Goal: Transaction & Acquisition: Purchase product/service

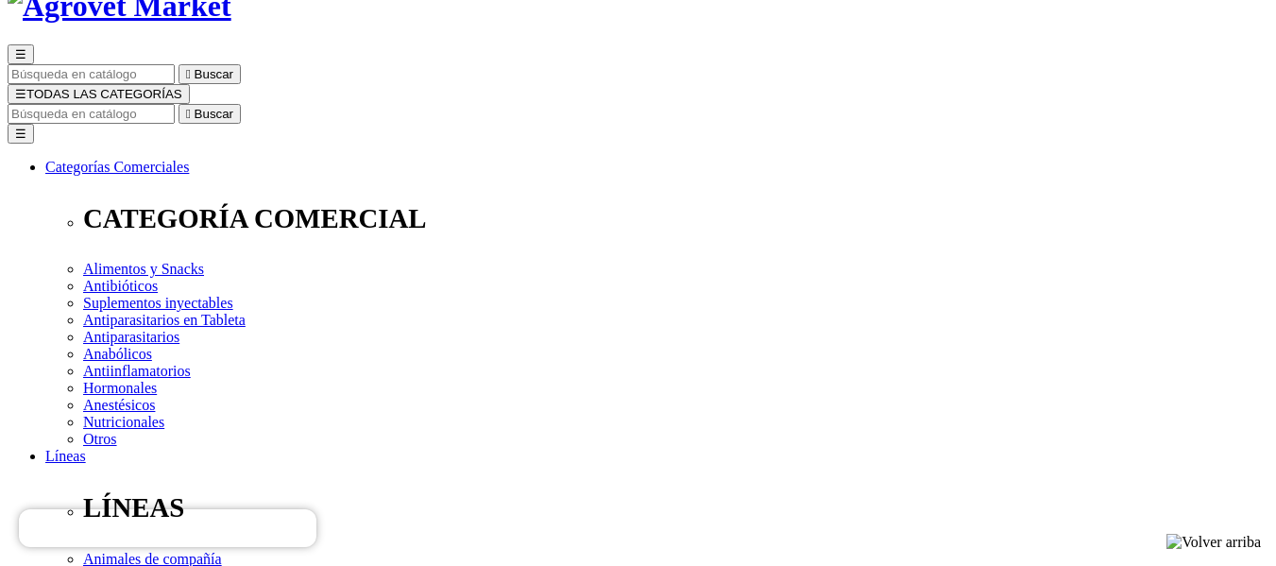
scroll to position [189, 0]
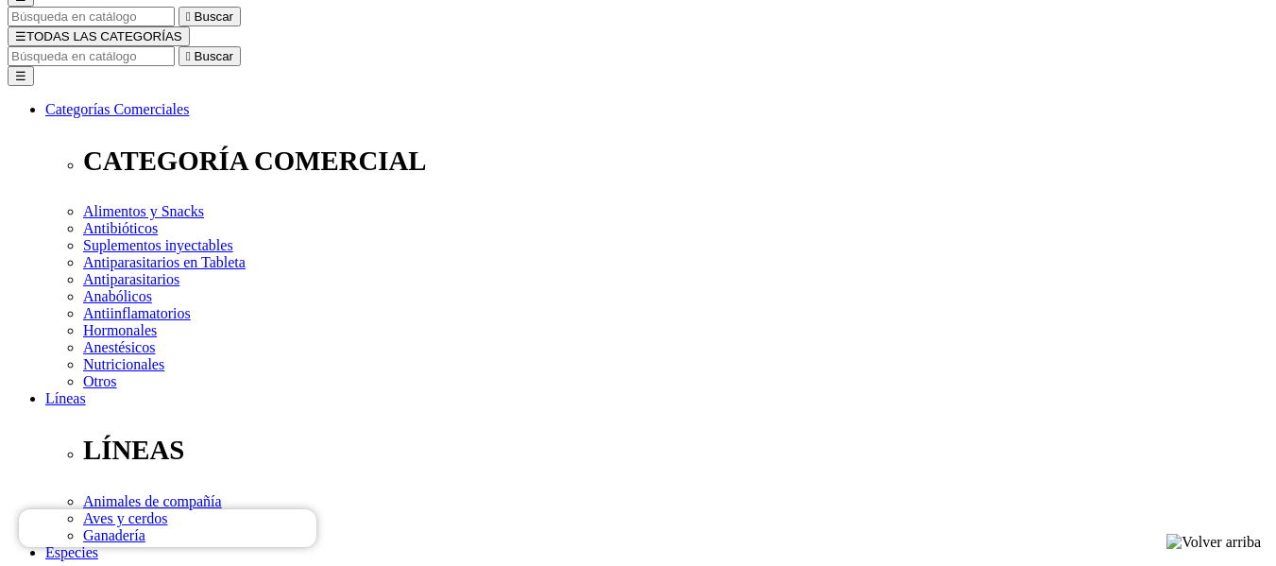
select select "25"
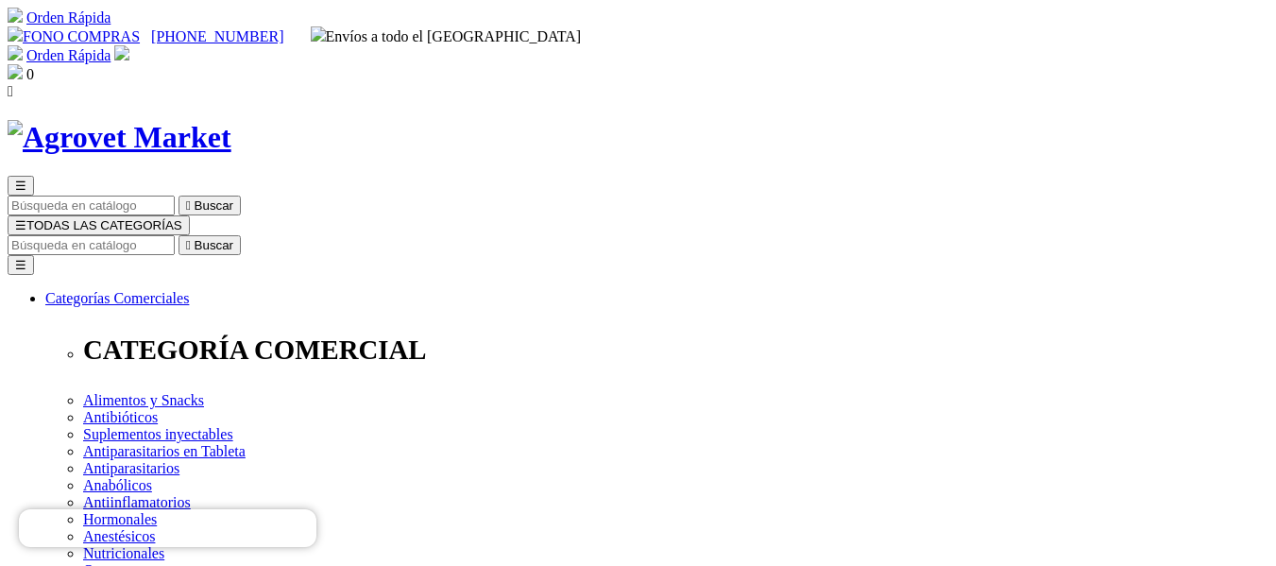
click at [175, 235] on input "Buscar" at bounding box center [91, 245] width 167 height 20
type input "CREMA 6A"
click at [178, 235] on button " Buscar" at bounding box center [209, 245] width 62 height 20
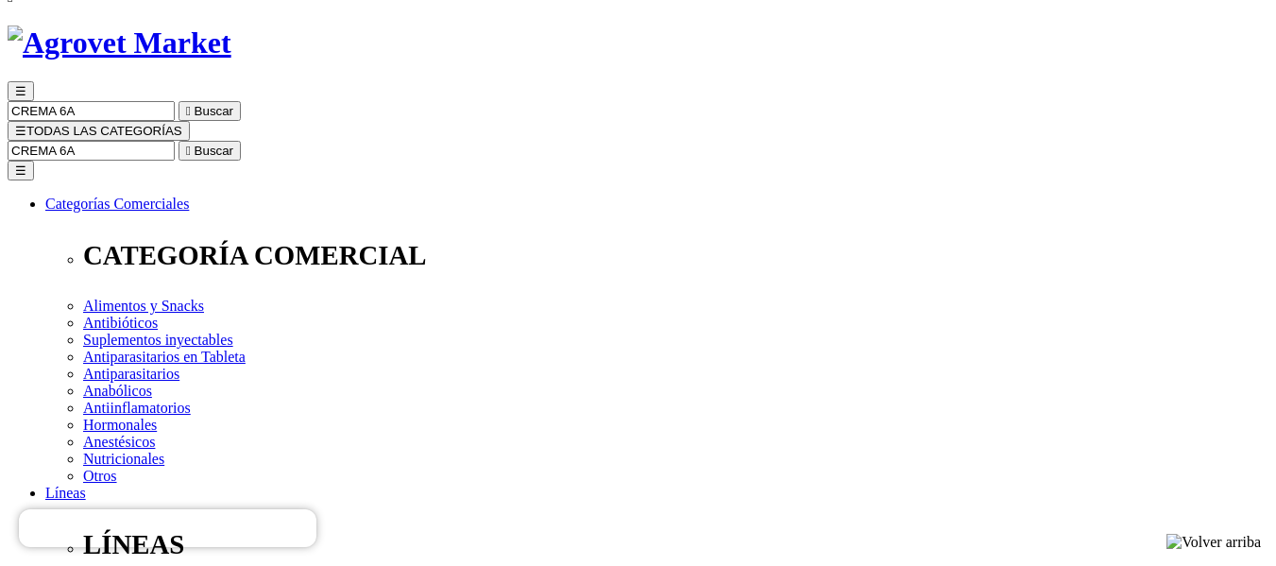
scroll to position [189, 0]
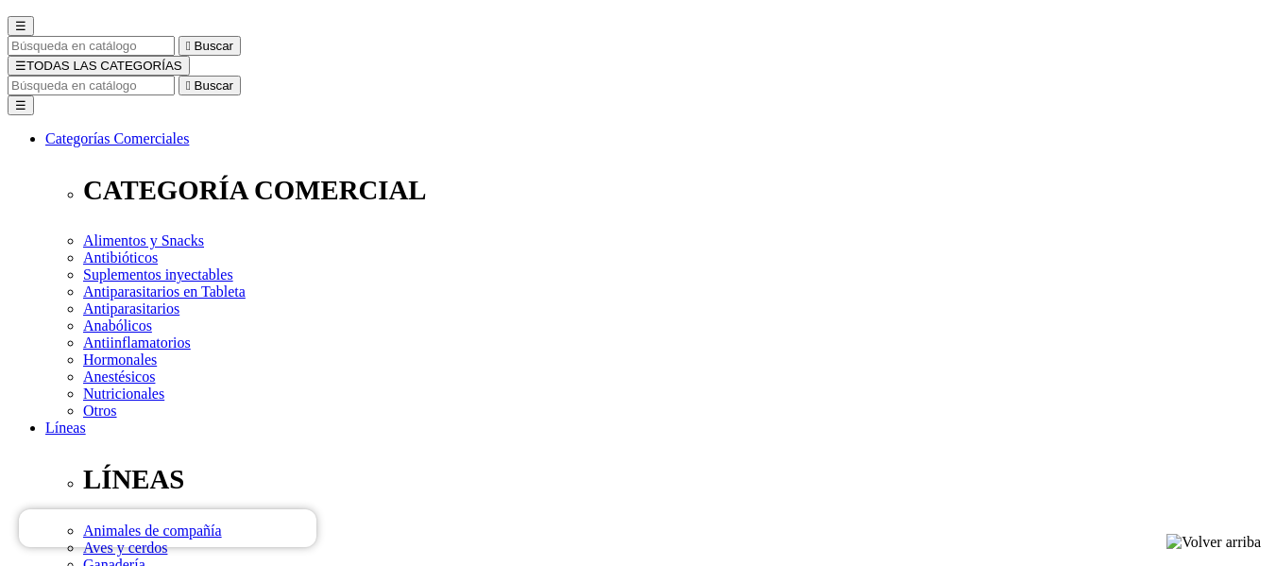
scroll to position [189, 0]
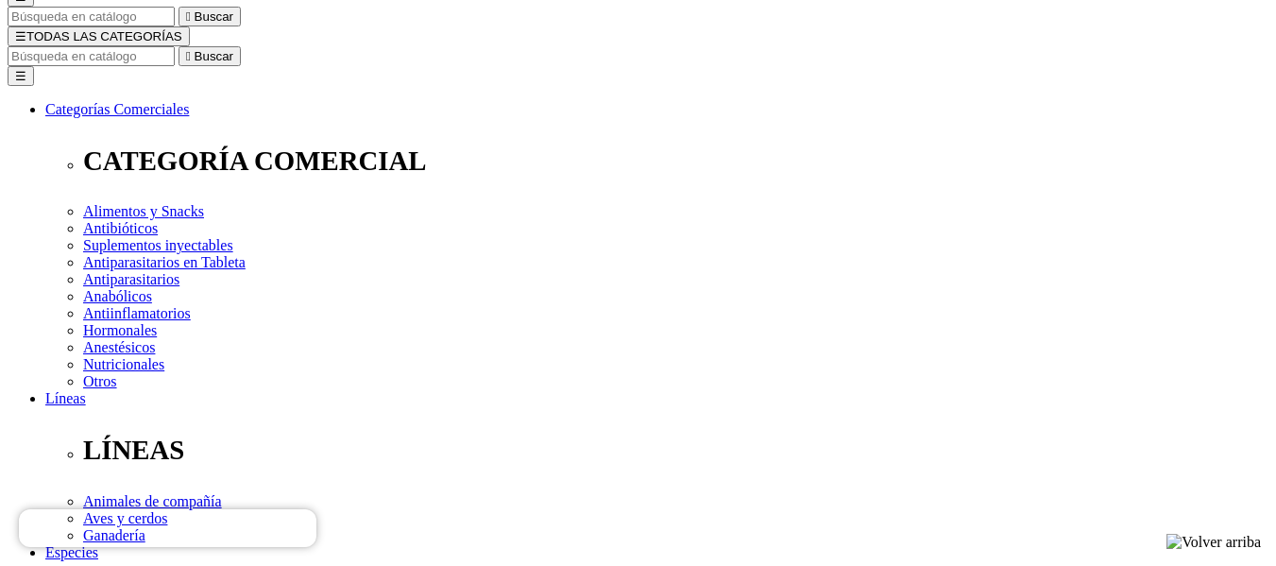
select select "333"
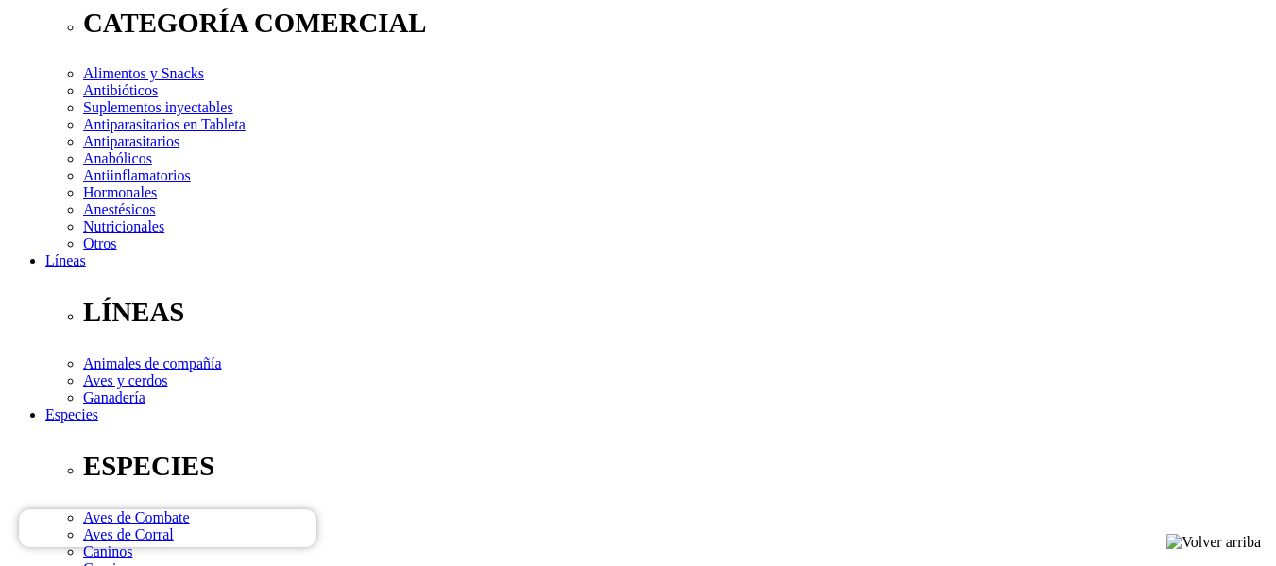
scroll to position [283, 0]
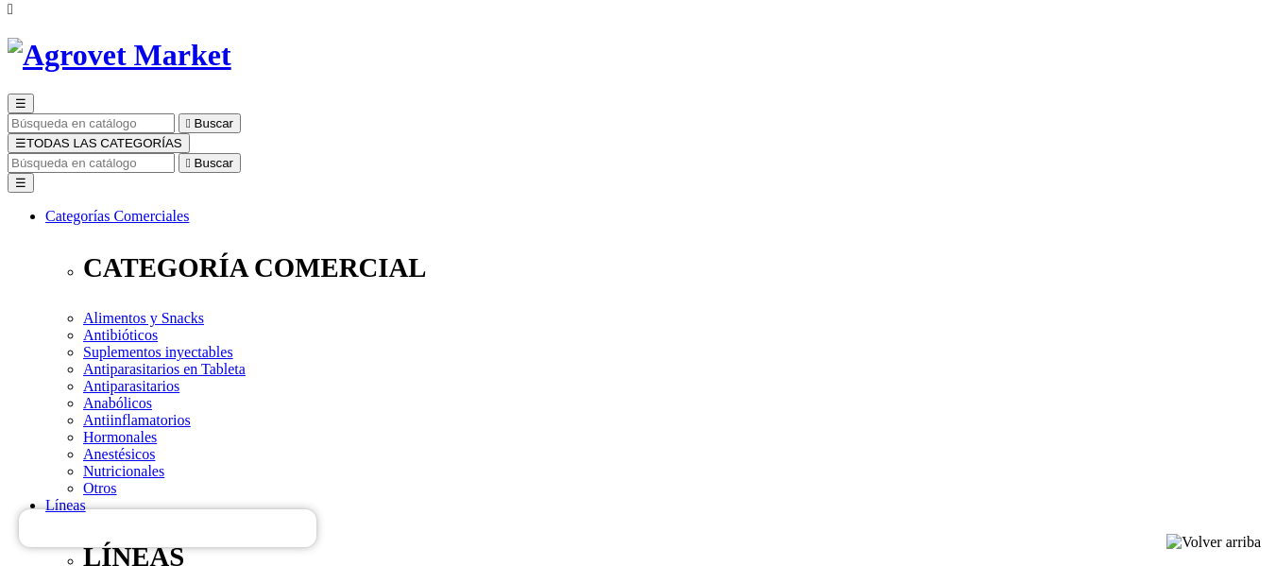
scroll to position [0, 0]
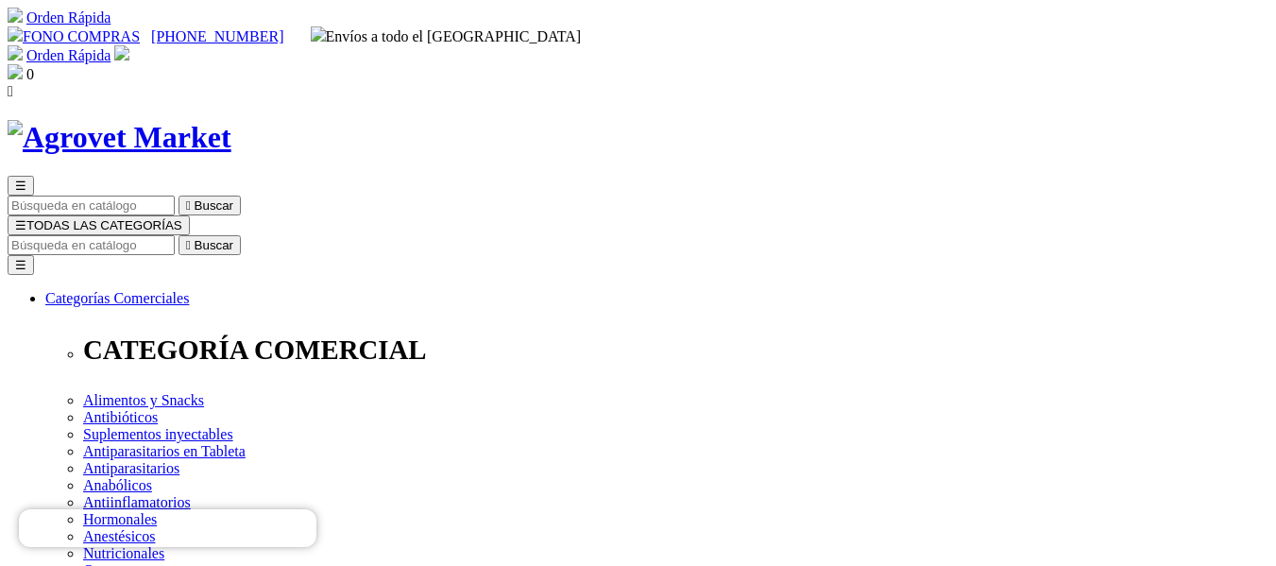
click at [175, 235] on input "Buscar" at bounding box center [91, 245] width 167 height 20
click at [298, 238] on icon "" at bounding box center [296, 245] width 5 height 14
drag, startPoint x: 869, startPoint y: 119, endPoint x: 893, endPoint y: 111, distance: 25.7
click at [282, 235] on input "GALLIVERM" at bounding box center [198, 245] width 167 height 20
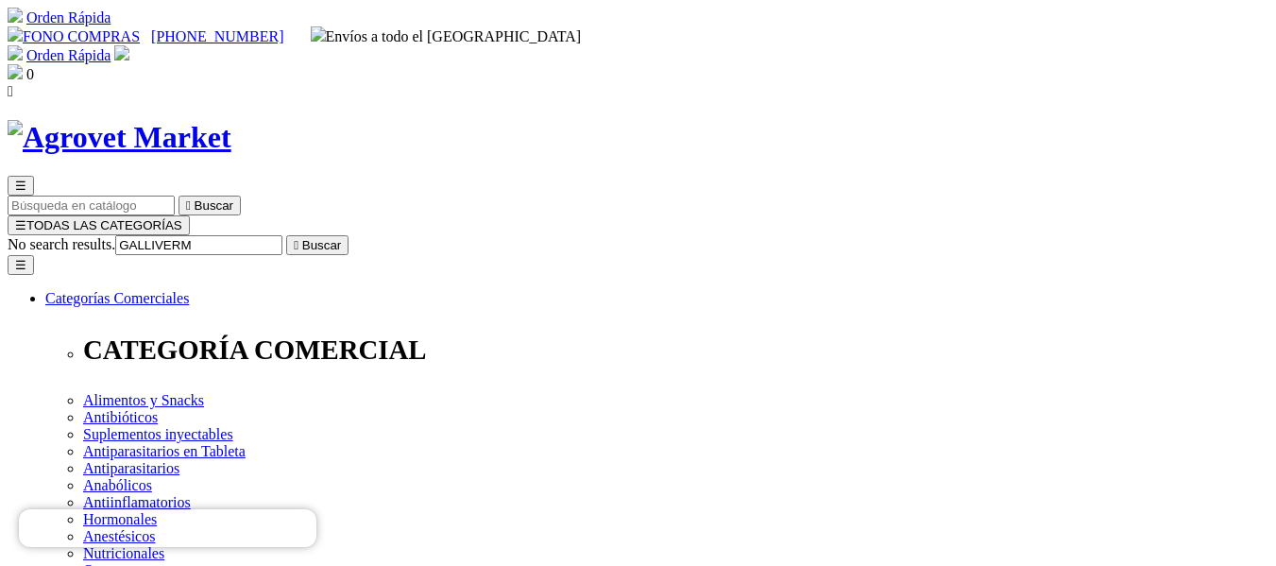
drag, startPoint x: 979, startPoint y: 88, endPoint x: 1030, endPoint y: 77, distance: 52.0
click at [282, 235] on input "GALLIVERM" at bounding box center [198, 245] width 167 height 20
type input "CREMA 6A"
click at [298, 238] on icon "" at bounding box center [296, 245] width 5 height 14
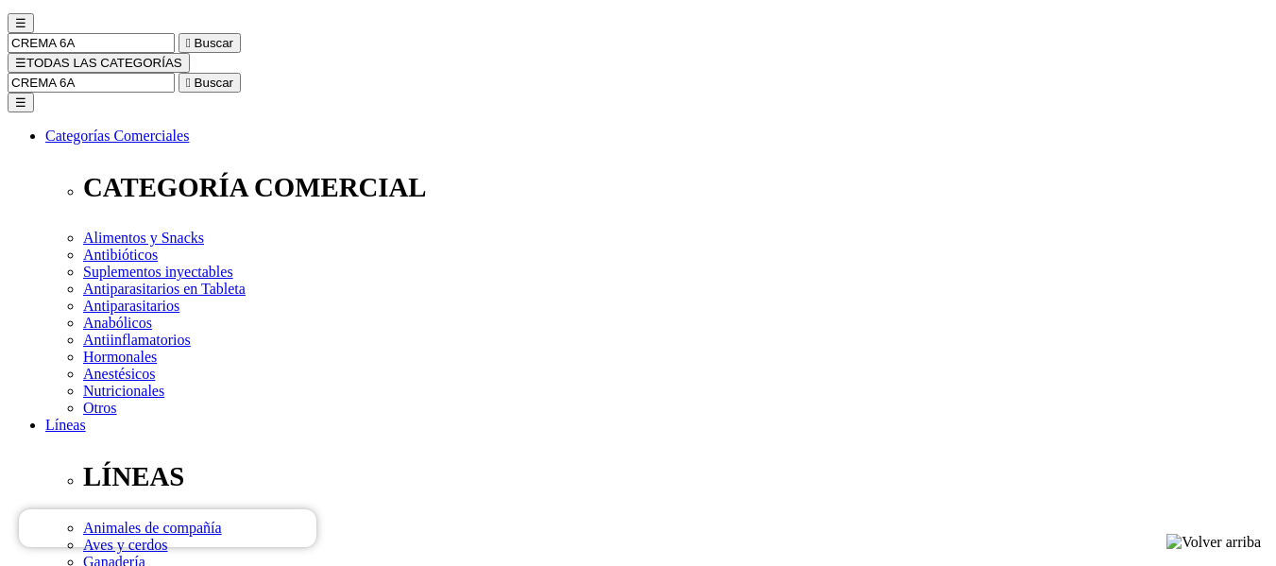
scroll to position [189, 0]
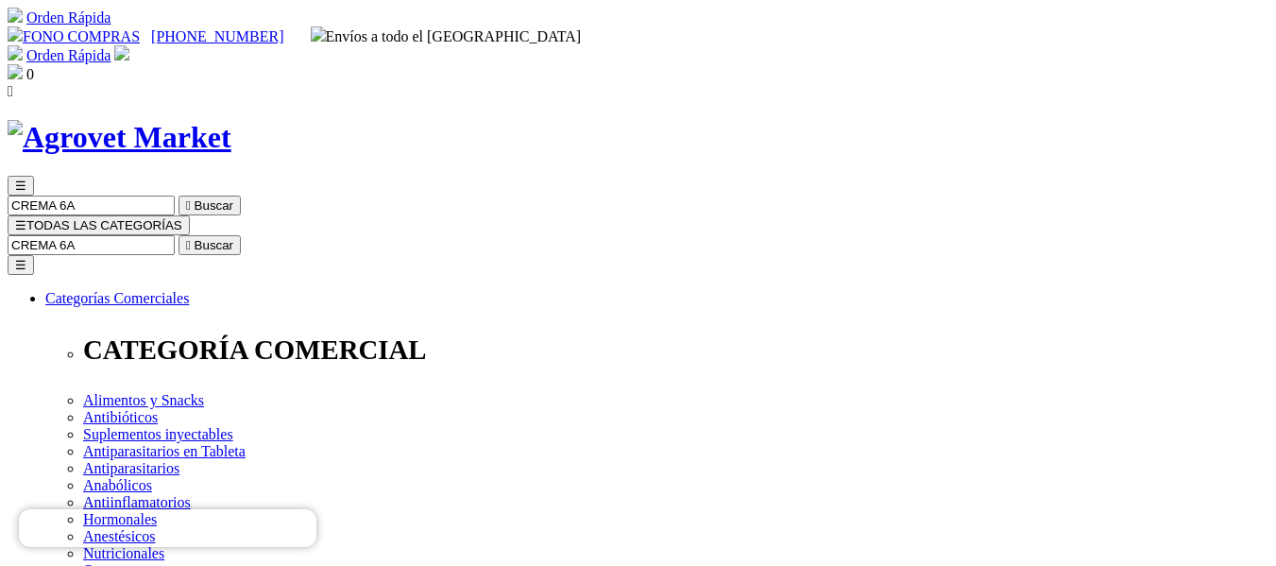
click at [175, 235] on input "CREMA 6A" at bounding box center [91, 245] width 167 height 20
drag, startPoint x: 937, startPoint y: 89, endPoint x: 1033, endPoint y: 89, distance: 96.3
click at [1033, 235] on form "CREMA 6A  Buscar" at bounding box center [638, 245] width 1261 height 20
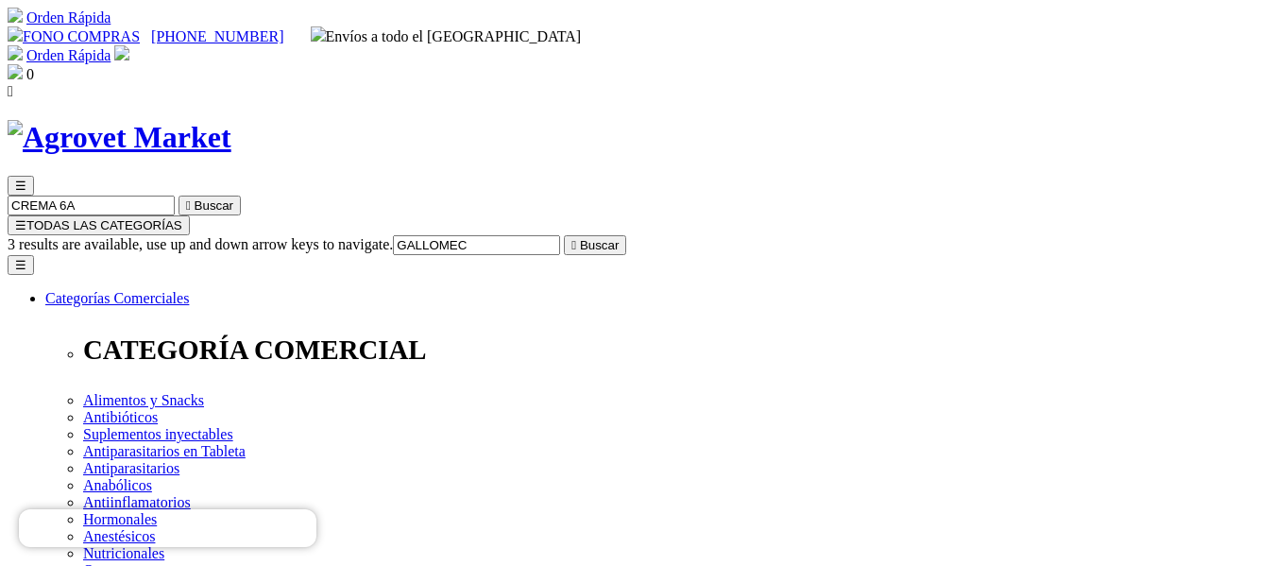
type input "GALLOMEC"
click at [564, 235] on button " Buscar" at bounding box center [595, 245] width 62 height 20
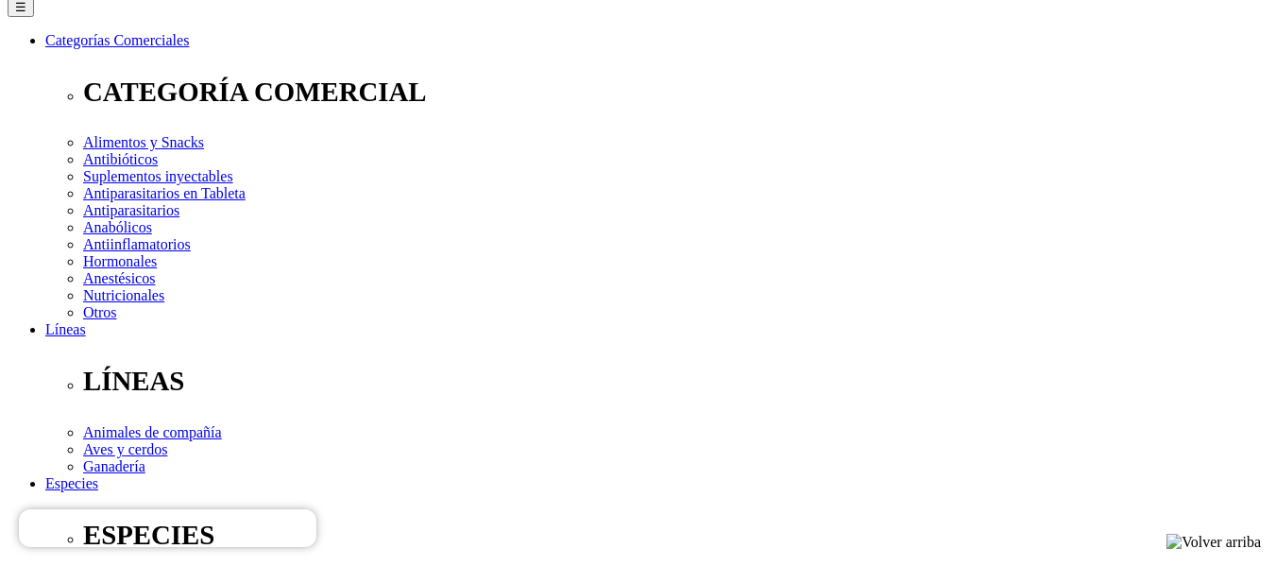
scroll to position [283, 0]
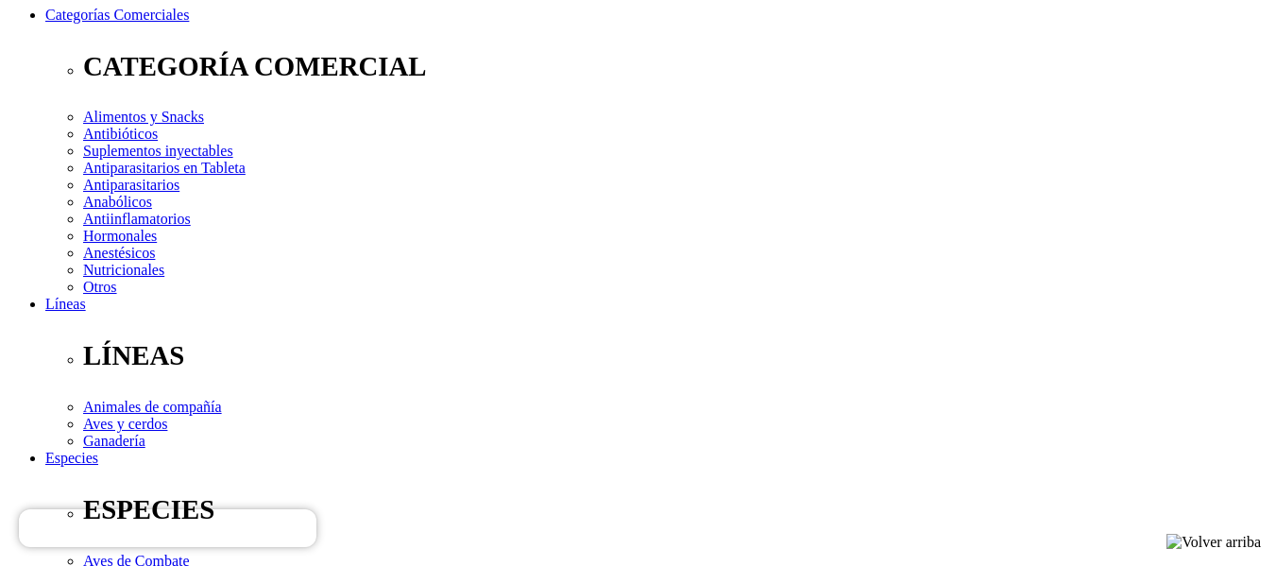
select select "25"
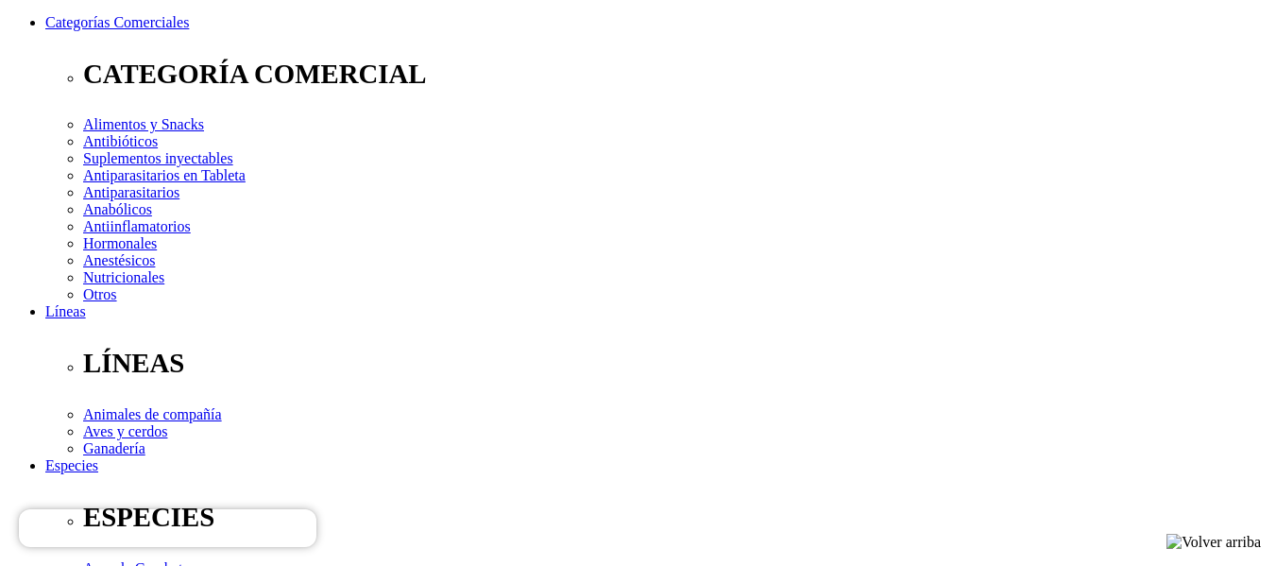
scroll to position [227, 0]
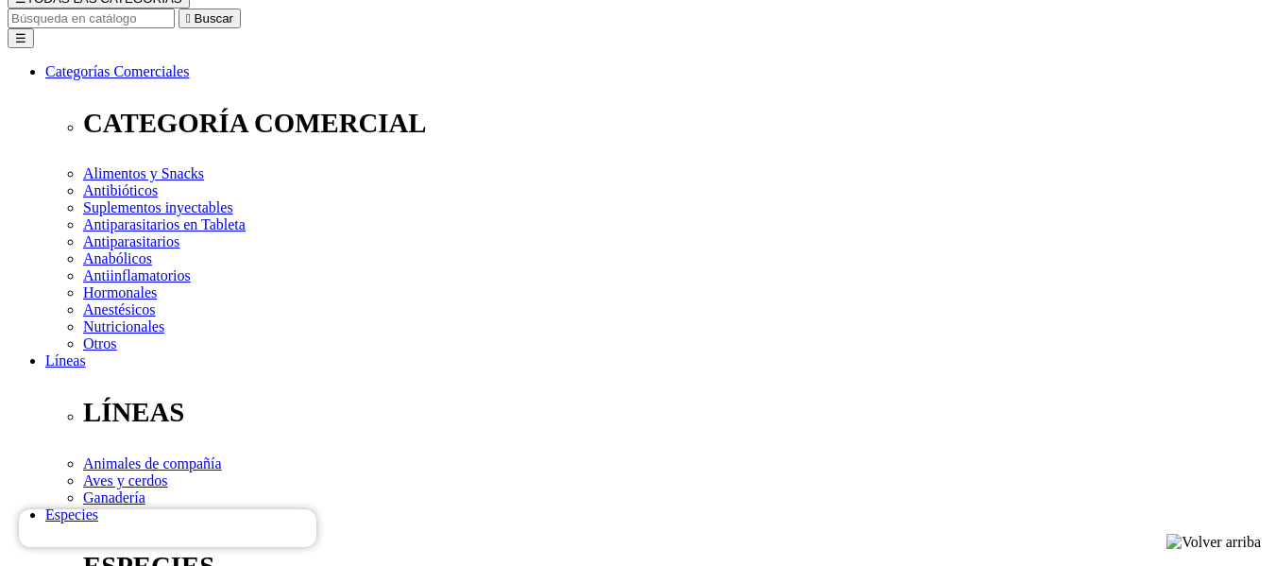
radio input "true"
select select "192"
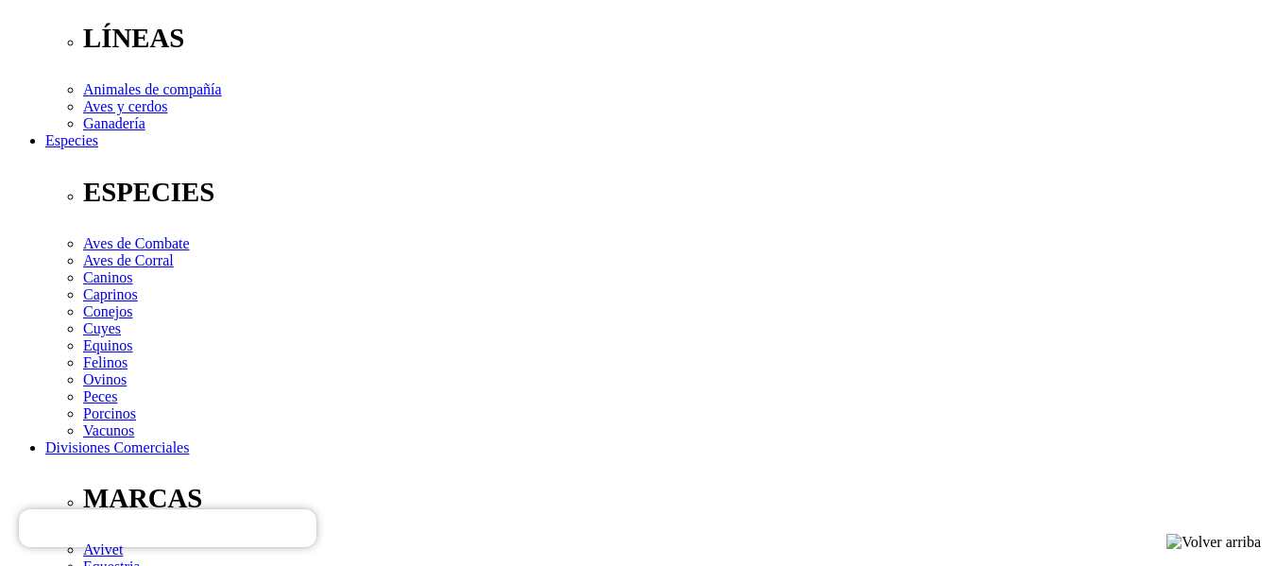
scroll to position [127, 0]
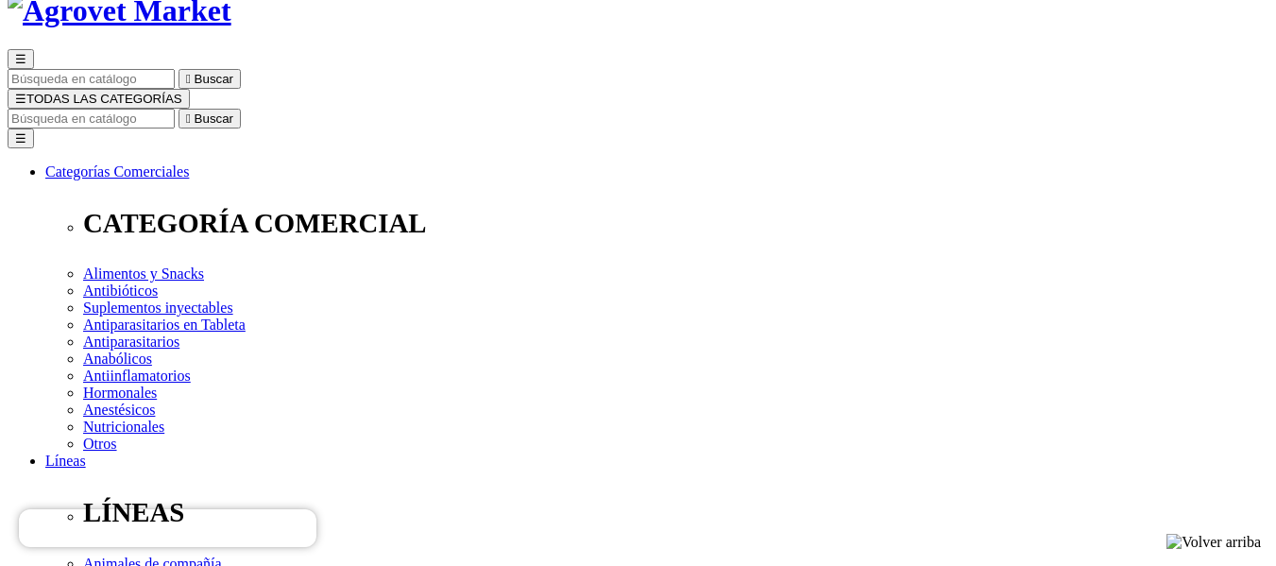
select select "193"
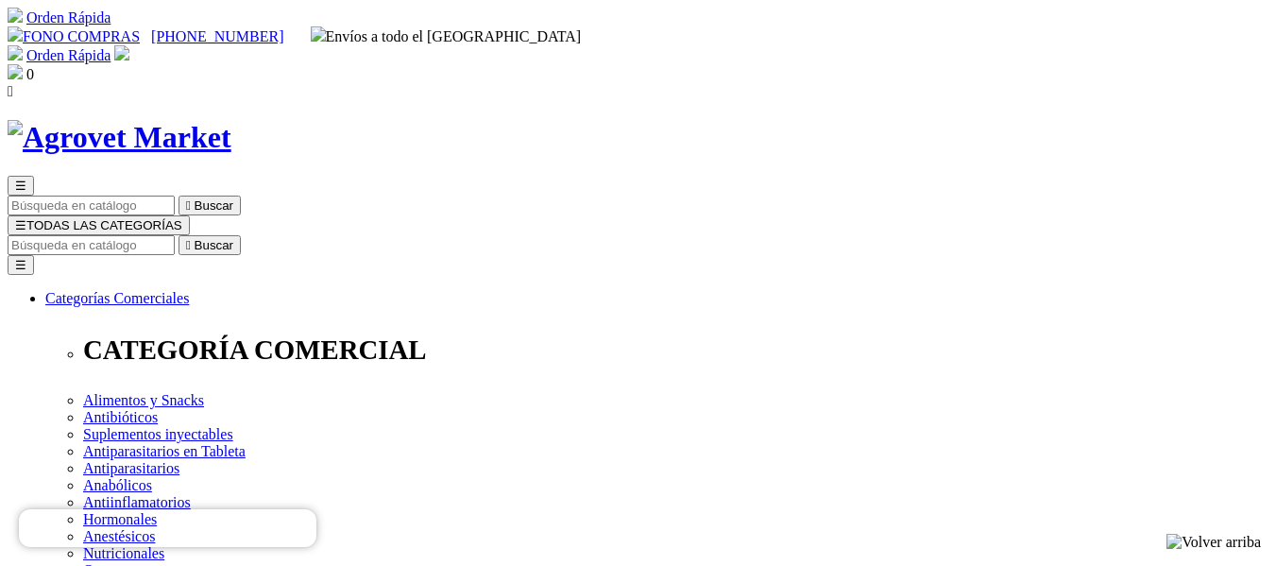
click at [175, 235] on input "Buscar" at bounding box center [91, 245] width 167 height 20
type input "VETAM"
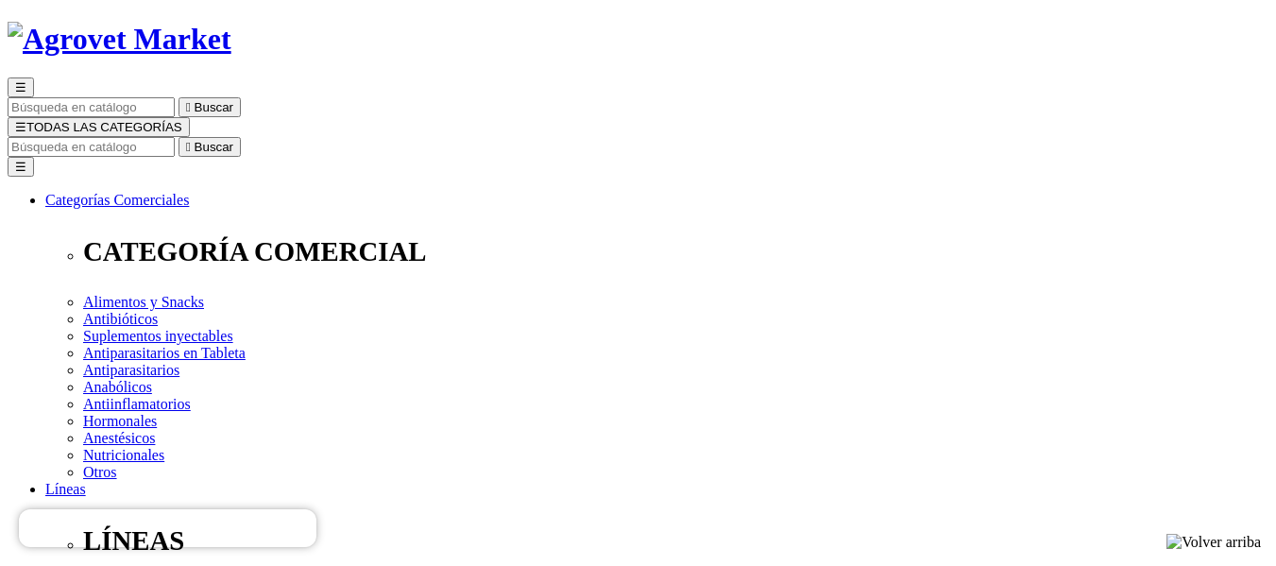
scroll to position [94, 0]
